Goal: Browse casually: Explore the website without a specific task or goal

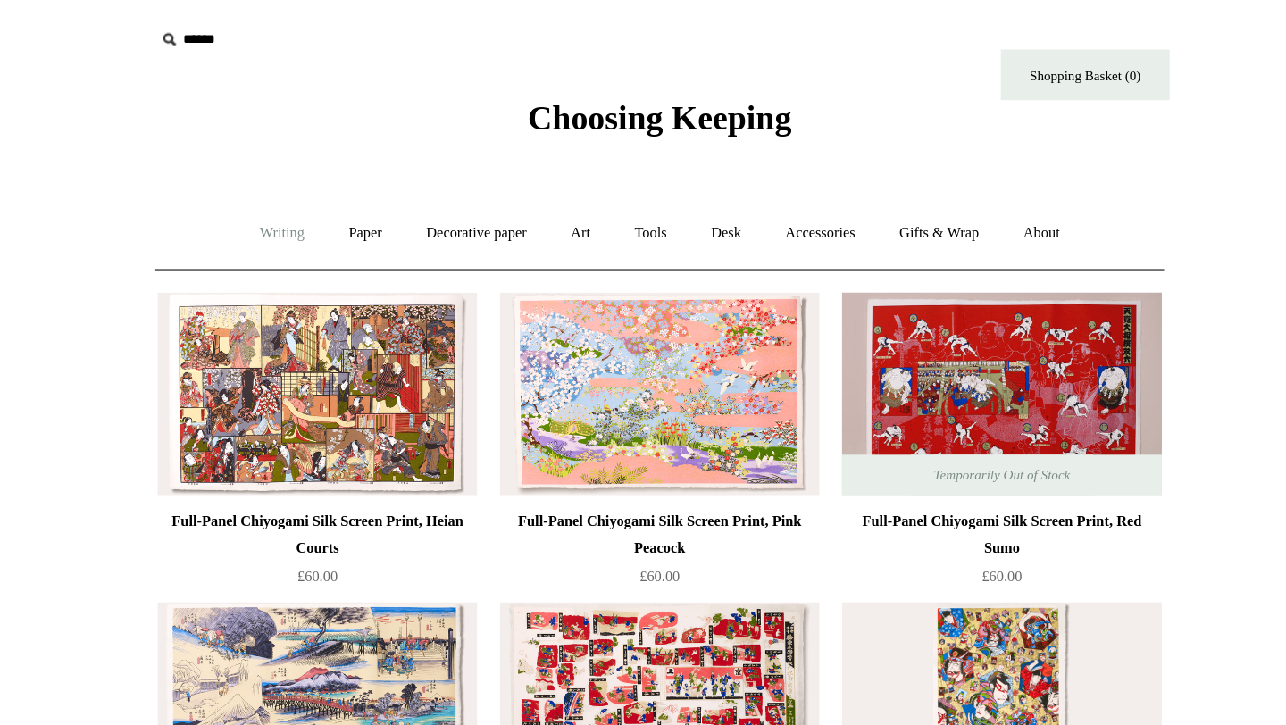
click at [345, 181] on link "Writing +" at bounding box center [344, 185] width 68 height 47
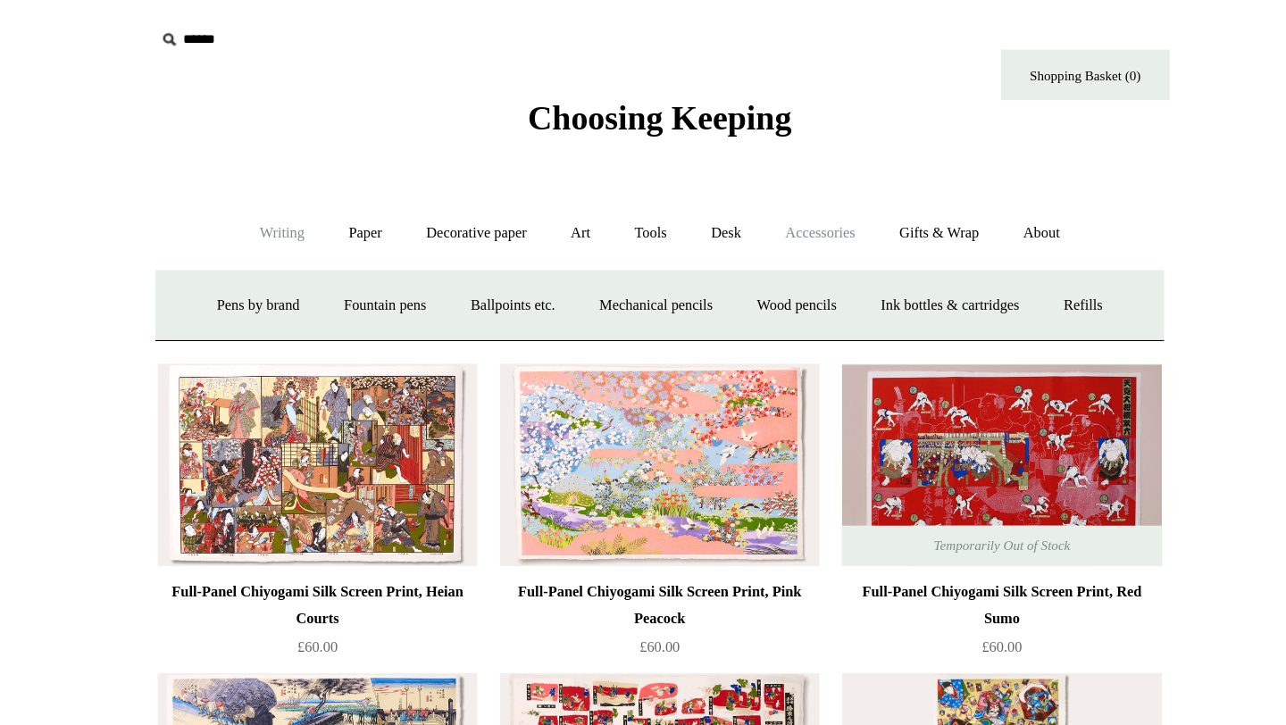
click at [781, 183] on link "Accessories +" at bounding box center [771, 185] width 88 height 47
click at [501, 192] on link "Decorative paper +" at bounding box center [498, 185] width 112 height 47
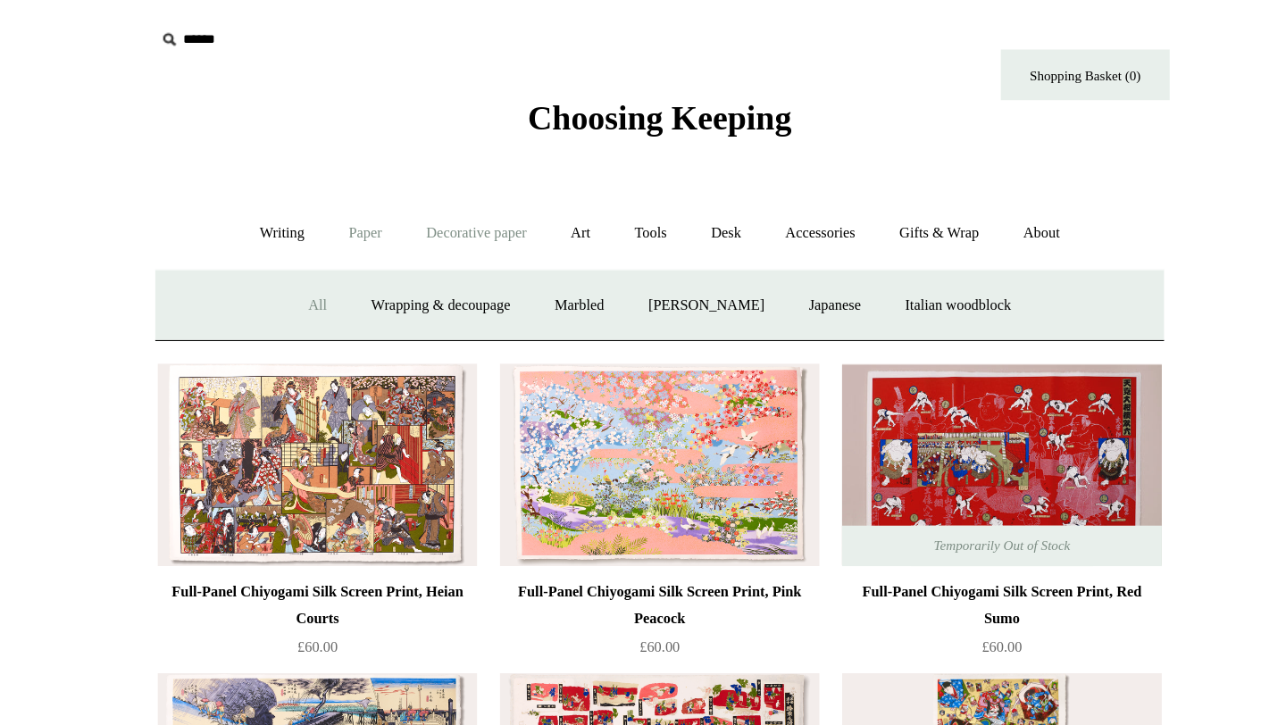
click at [401, 189] on link "Paper +" at bounding box center [410, 185] width 59 height 47
click at [381, 246] on link "Notebooks +" at bounding box center [393, 242] width 82 height 47
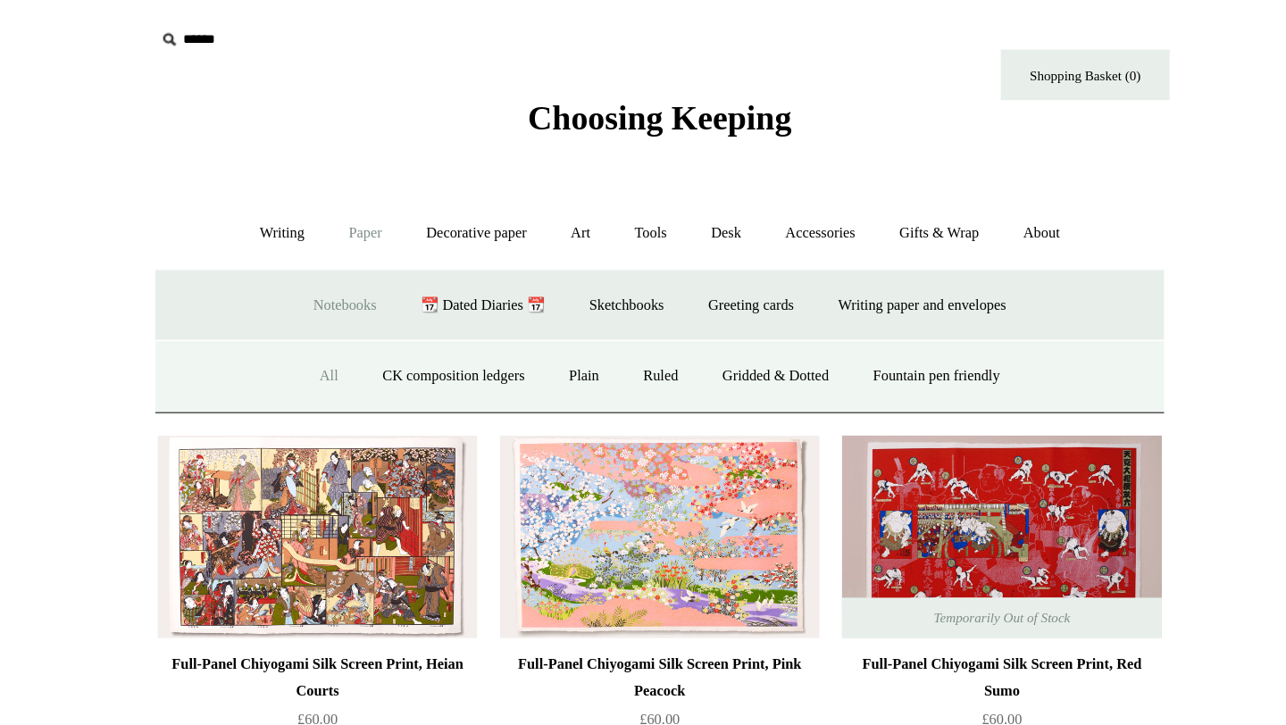
click at [374, 297] on link "All" at bounding box center [380, 298] width 47 height 47
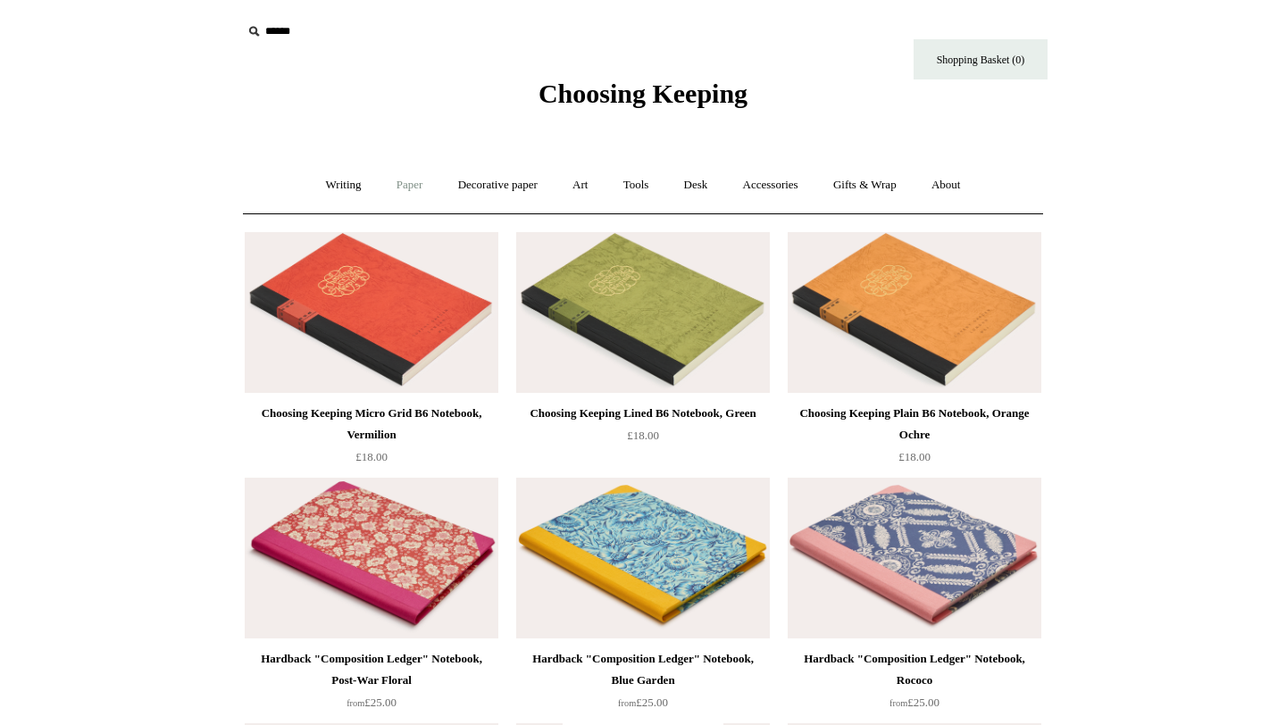
click at [407, 186] on link "Paper +" at bounding box center [410, 185] width 59 height 47
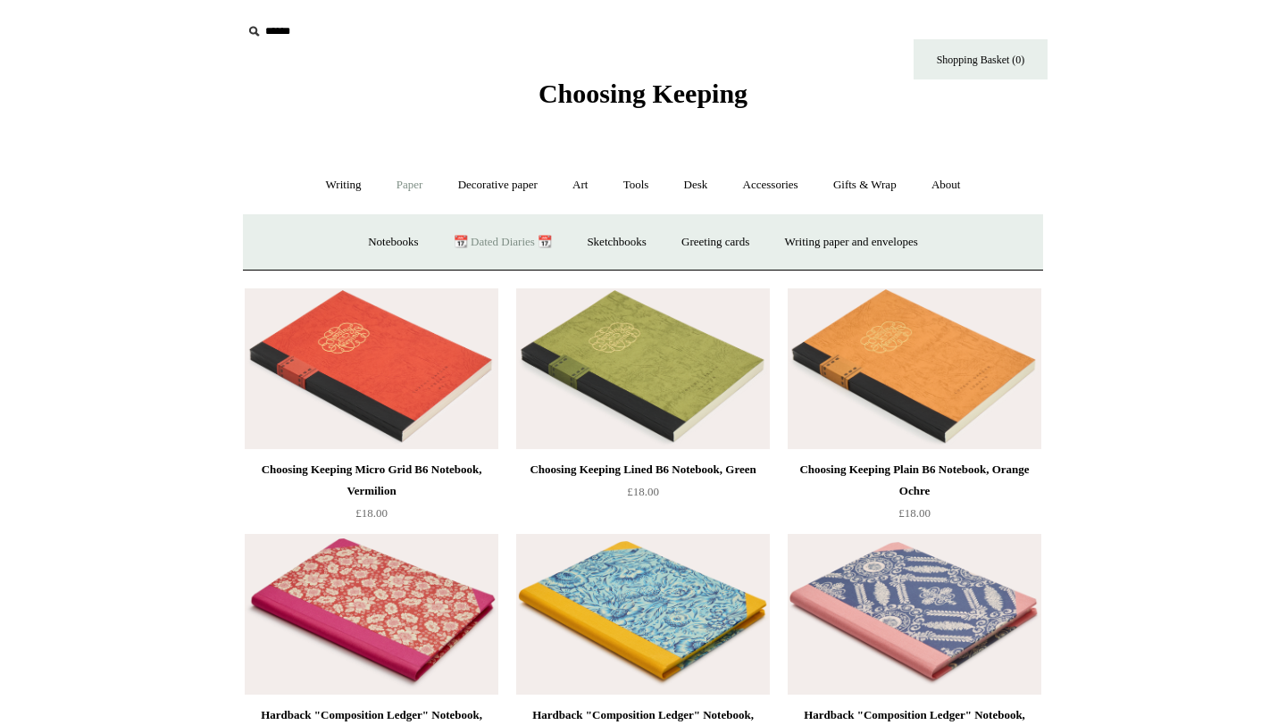
click at [516, 238] on link "📆 Dated Diaries 📆" at bounding box center [503, 242] width 130 height 47
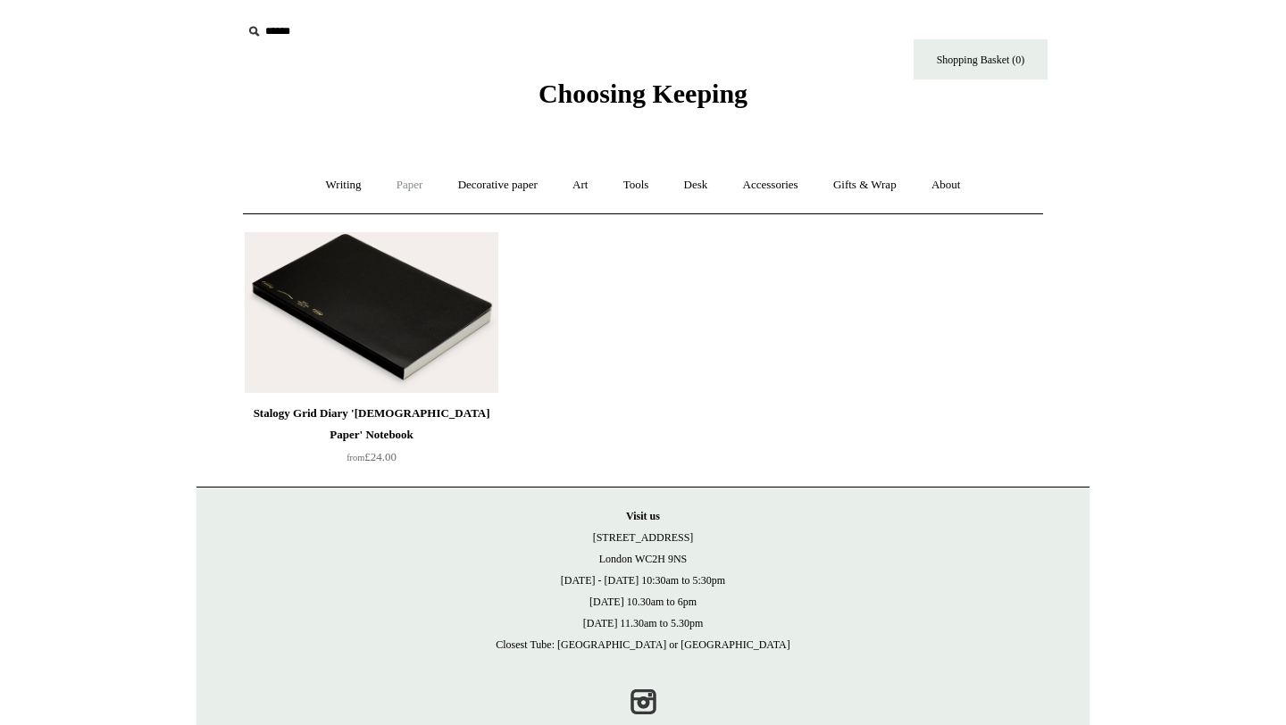
click at [417, 189] on link "Paper +" at bounding box center [410, 185] width 59 height 47
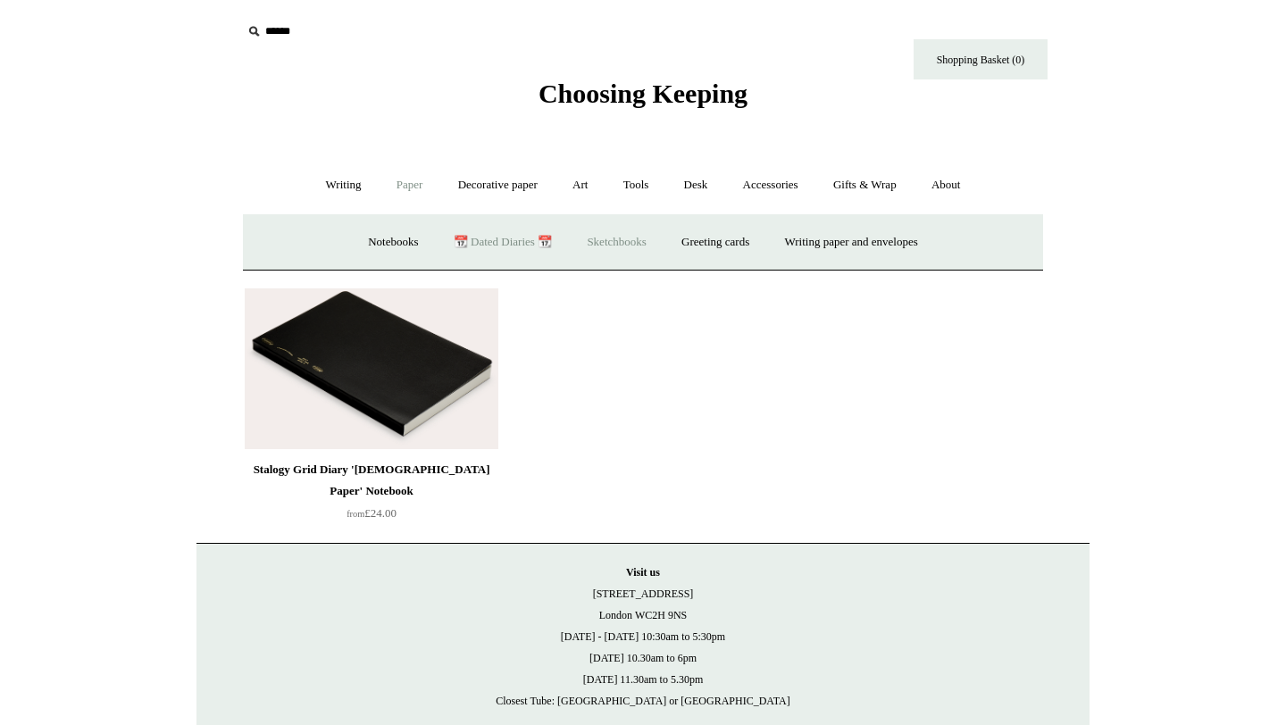
click at [614, 247] on link "Sketchbooks +" at bounding box center [616, 242] width 91 height 47
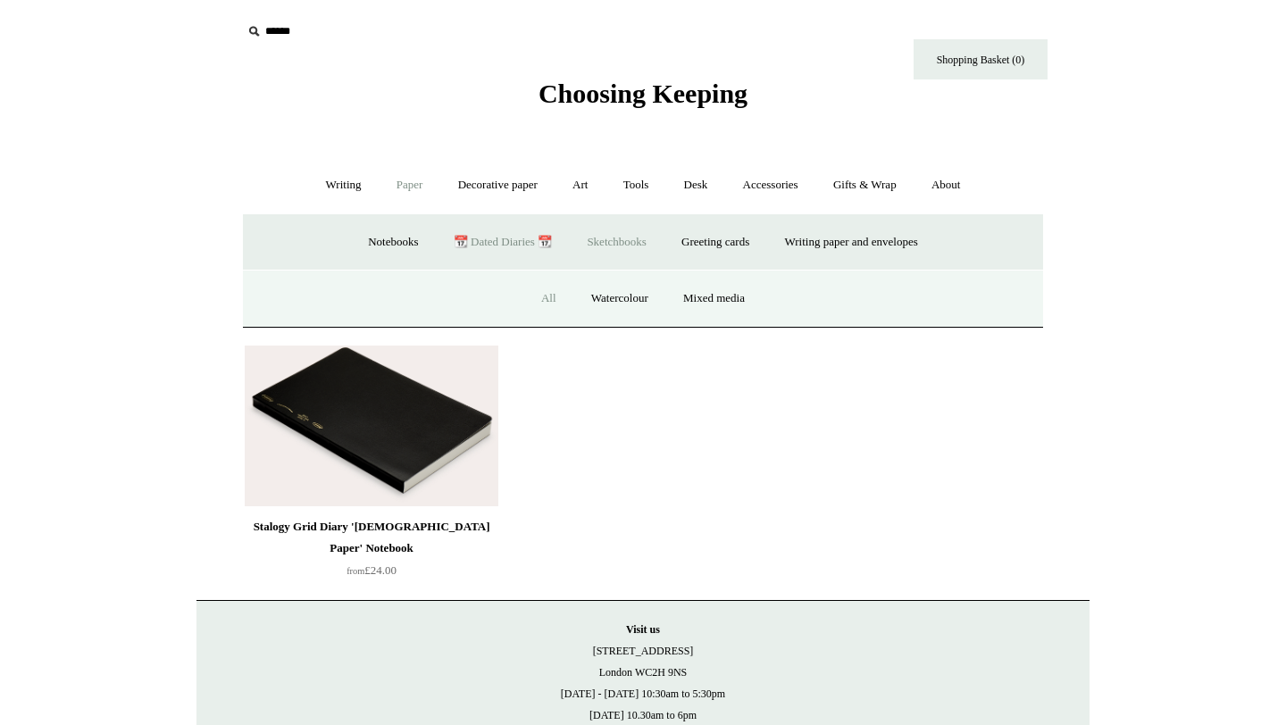
click at [548, 299] on link "All" at bounding box center [548, 298] width 47 height 47
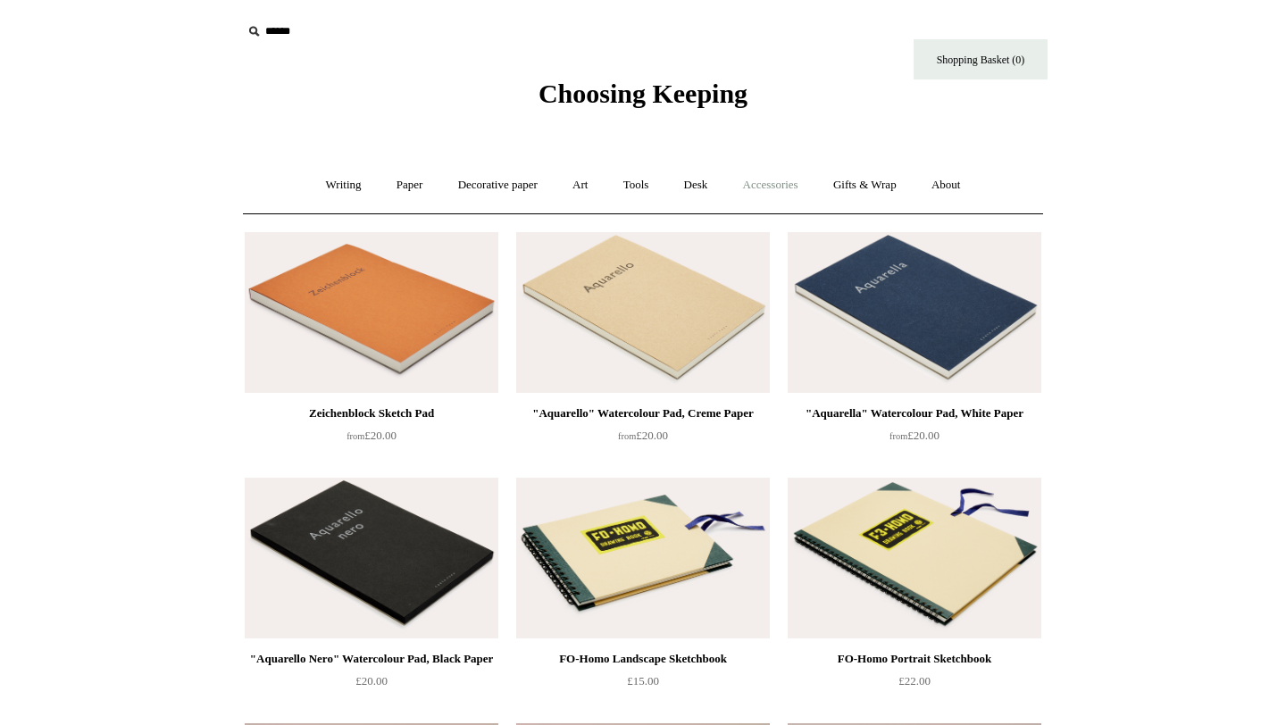
click at [784, 180] on link "Accessories +" at bounding box center [771, 185] width 88 height 47
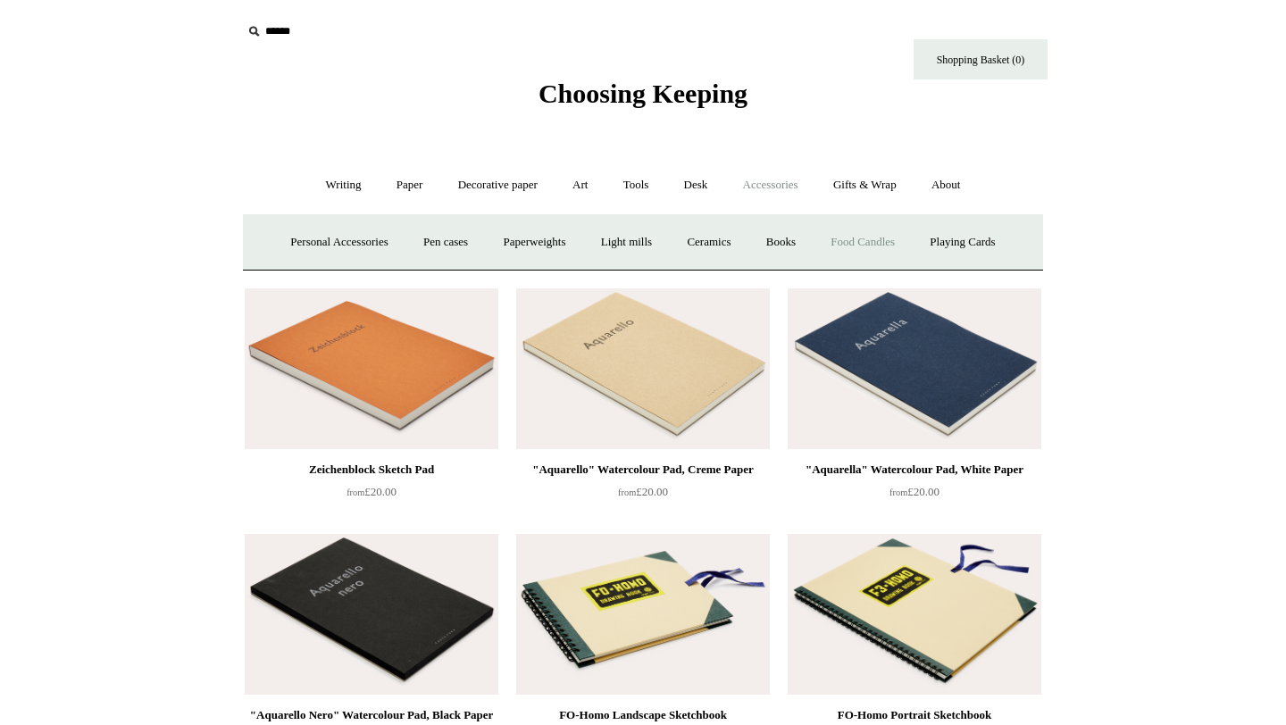
click at [865, 234] on link "Food Candles" at bounding box center [863, 242] width 96 height 47
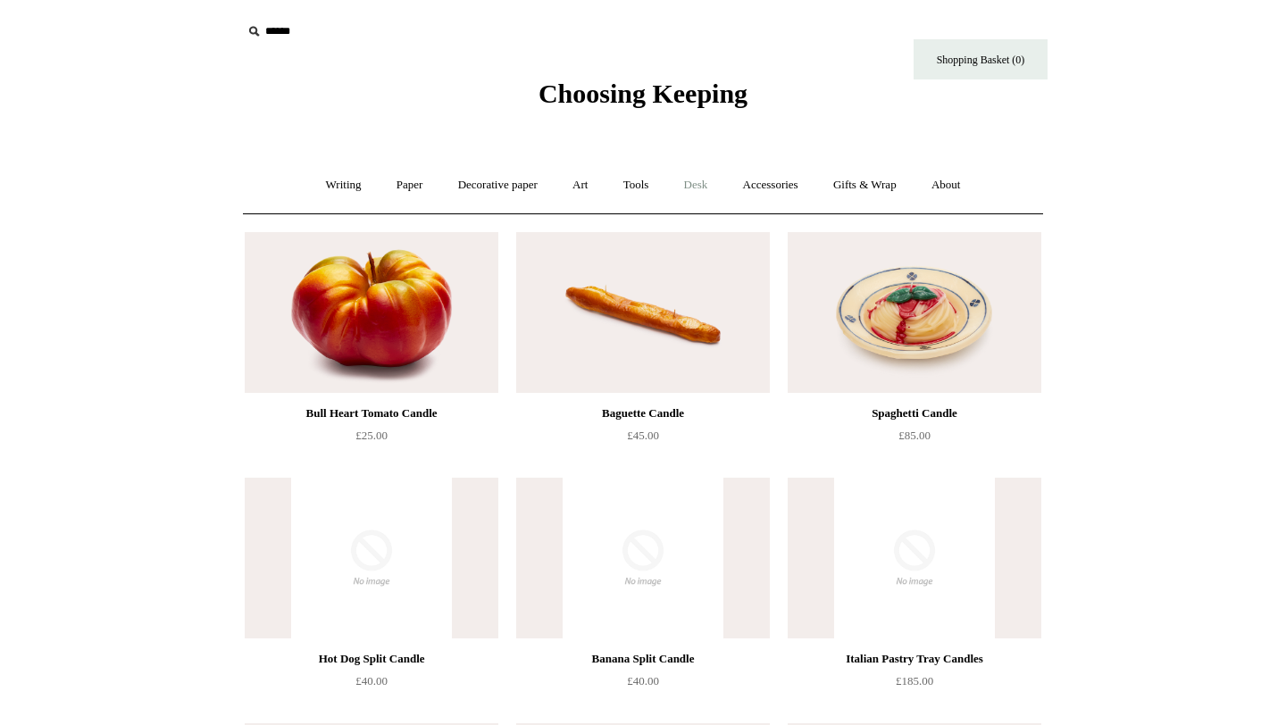
click at [713, 184] on link "Desk +" at bounding box center [696, 185] width 56 height 47
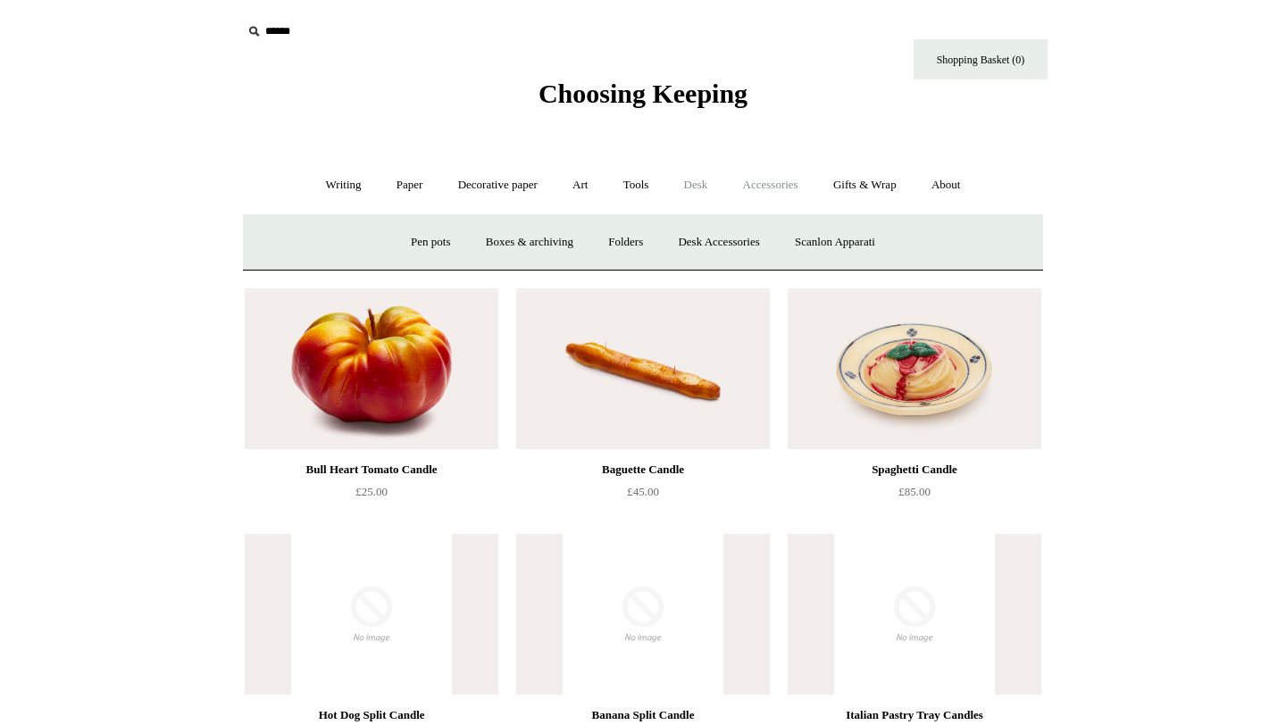
click at [773, 185] on link "Accessories +" at bounding box center [771, 185] width 88 height 47
click at [956, 184] on link "About +" at bounding box center [947, 185] width 62 height 47
